Goal: Task Accomplishment & Management: Manage account settings

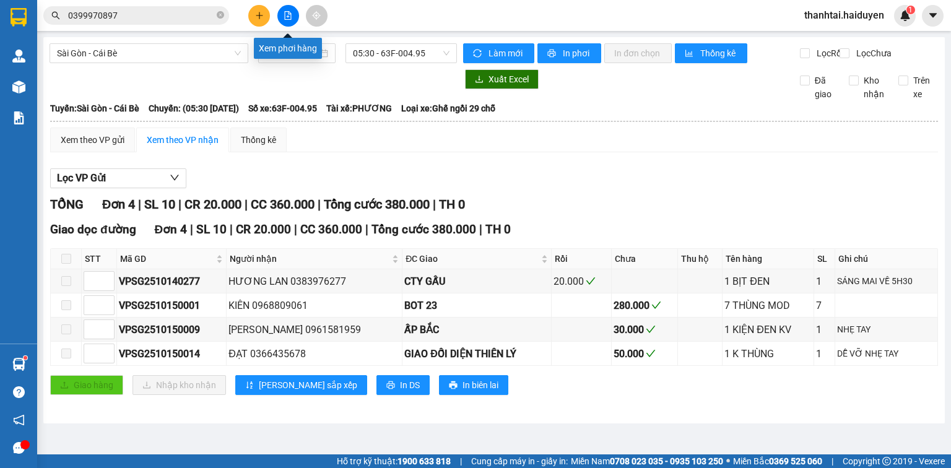
click at [287, 15] on icon "file-add" at bounding box center [287, 15] width 9 height 9
click at [285, 17] on icon "file-add" at bounding box center [287, 15] width 9 height 9
click at [398, 52] on span "05:30 - 63F-004.95" at bounding box center [401, 53] width 97 height 19
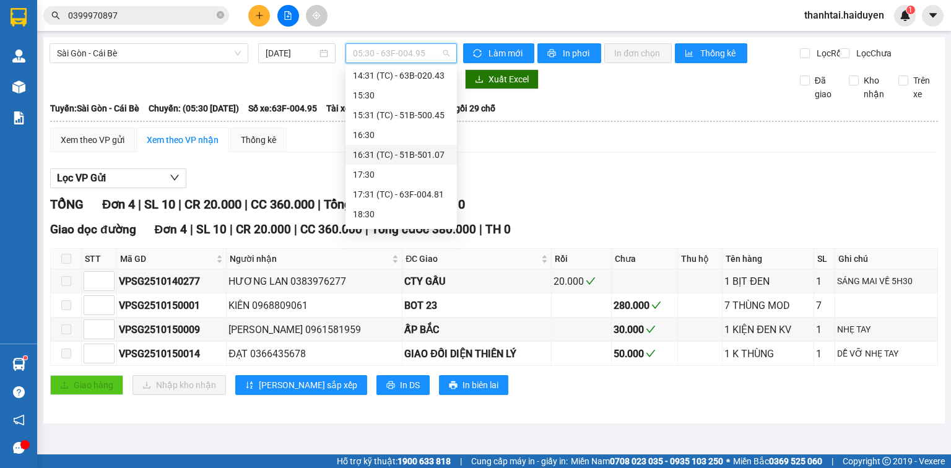
scroll to position [357, 0]
click at [368, 153] on div "17:30" at bounding box center [401, 157] width 97 height 14
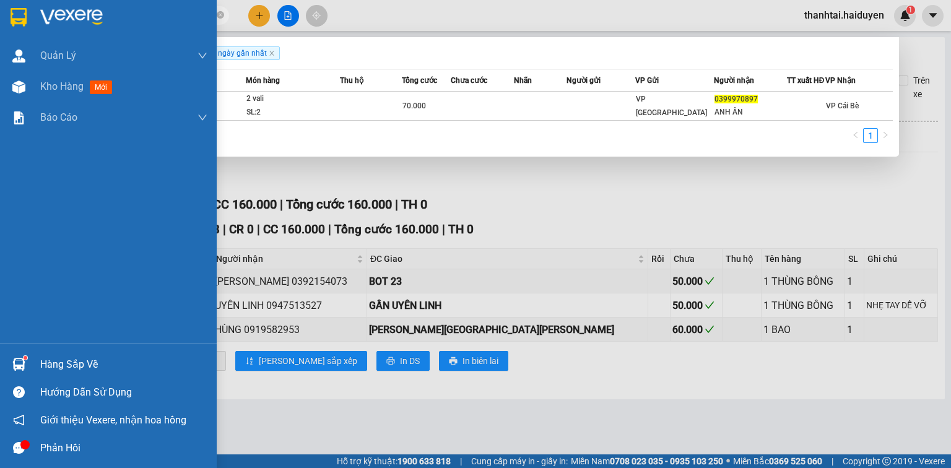
drag, startPoint x: 47, startPoint y: 17, endPoint x: 0, endPoint y: 24, distance: 47.5
click at [0, 24] on section "Kết quả [PERSON_NAME] ( 1 ) Bộ lọc Gửi 3 ngày gần nhất Mã ĐH Trạng thái Món hàn…" at bounding box center [475, 234] width 951 height 468
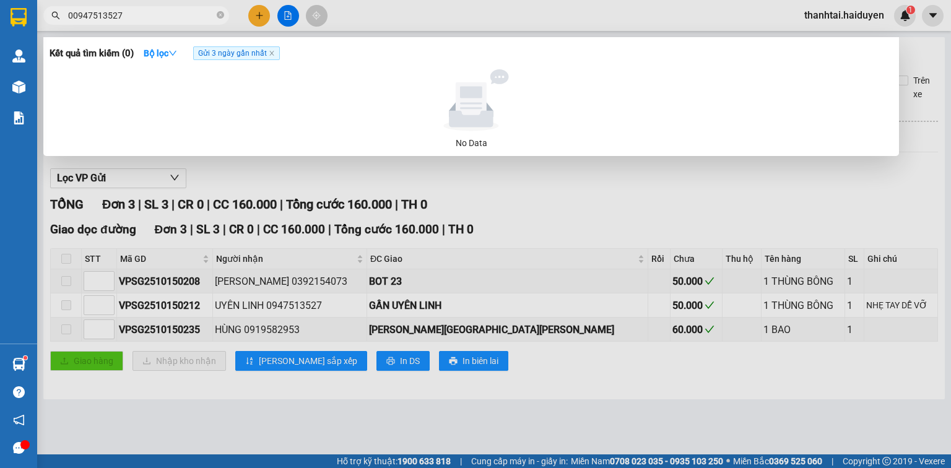
click at [74, 17] on input "00947513527" at bounding box center [141, 16] width 146 height 14
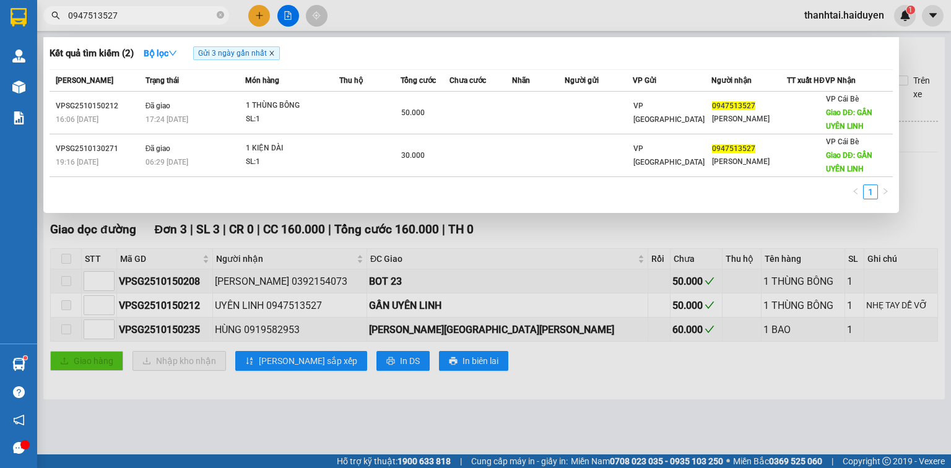
click at [274, 52] on icon "close" at bounding box center [271, 53] width 4 height 4
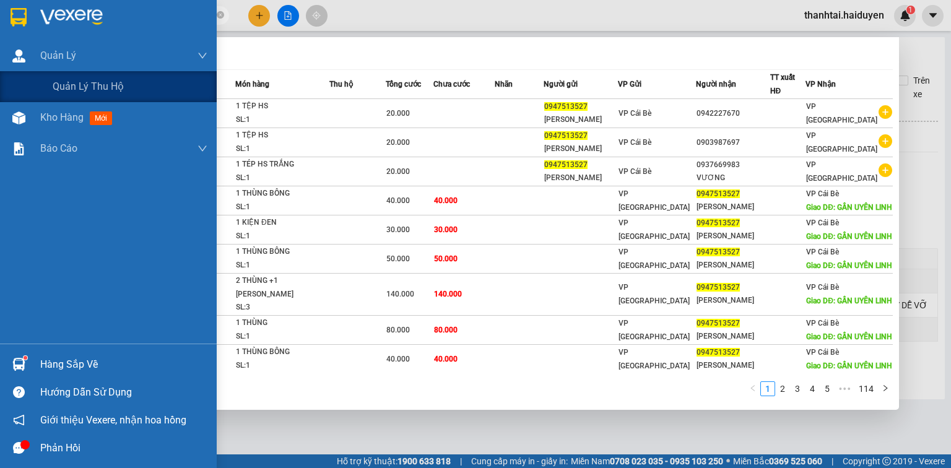
drag, startPoint x: 124, startPoint y: 10, endPoint x: 0, endPoint y: 31, distance: 125.6
click at [0, 31] on section "Kết quả [PERSON_NAME] ( 1131 ) Bộ lọc Mã ĐH Trạng thái Món hàng Thu hộ Tổng [PE…" at bounding box center [475, 234] width 951 height 468
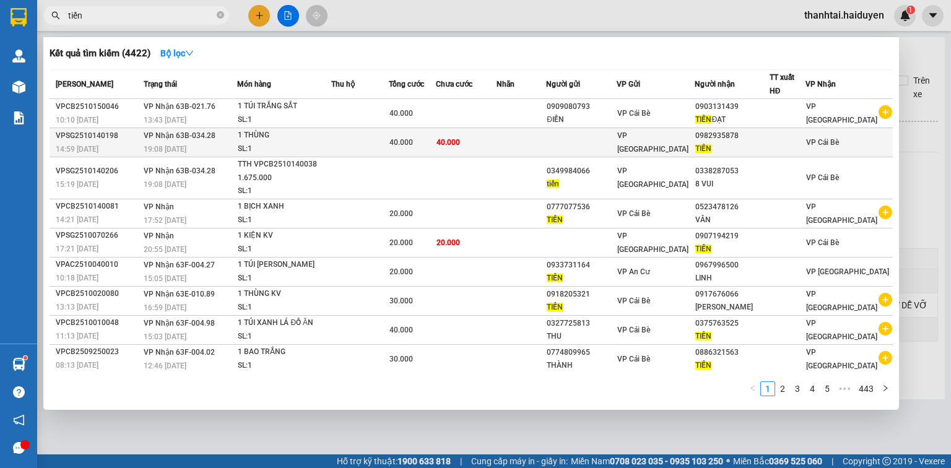
type input "tiến"
click at [488, 143] on td "40.000" at bounding box center [466, 142] width 61 height 29
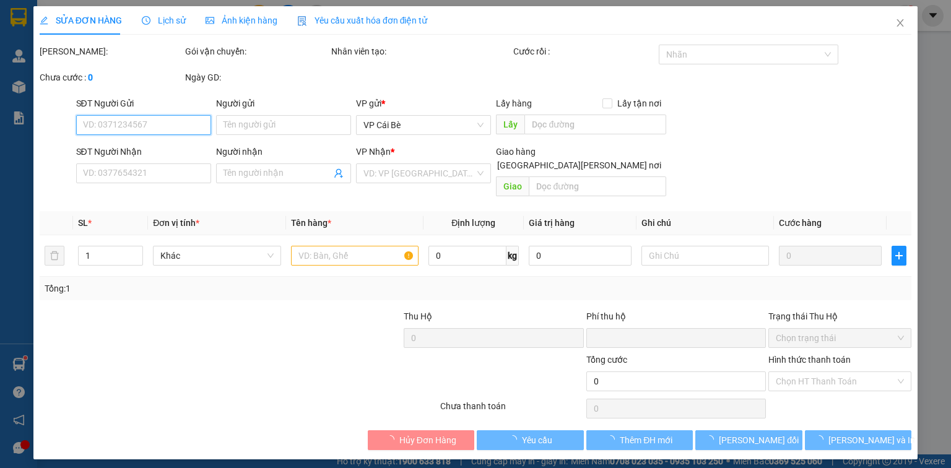
type input "0982935878"
type input "TIẾN"
type input "0"
type input "40.000"
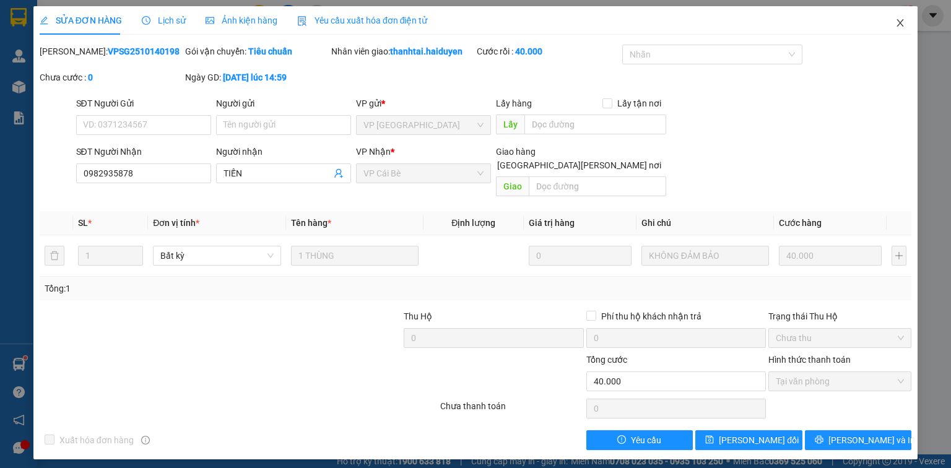
click at [905, 24] on span "Close" at bounding box center [900, 23] width 35 height 35
